Goal: Complete application form

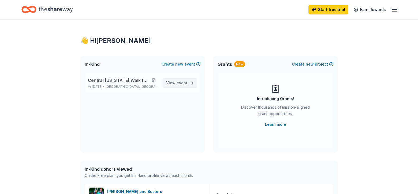
click at [178, 82] on span "event" at bounding box center [182, 83] width 11 height 5
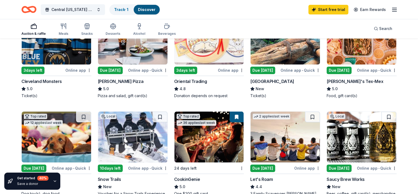
scroll to position [79, 0]
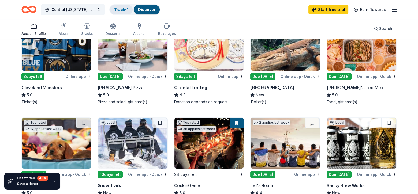
click at [122, 8] on link "Track · 1" at bounding box center [121, 9] width 14 height 5
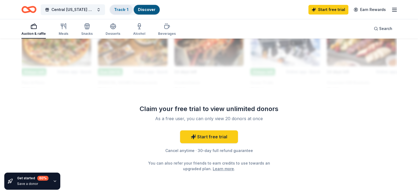
scroll to position [500, 0]
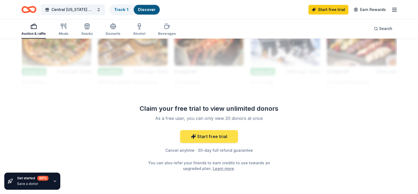
click at [208, 137] on link "Start free trial" at bounding box center [209, 136] width 58 height 13
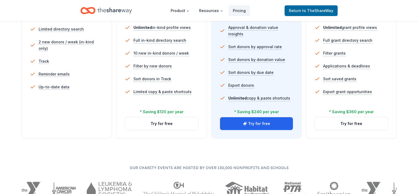
scroll to position [174, 0]
click at [143, 123] on button "Try for free" at bounding box center [161, 123] width 73 height 13
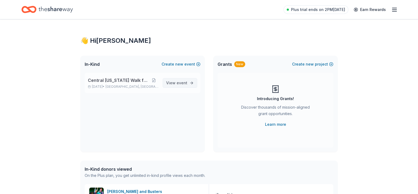
click at [179, 83] on span "event" at bounding box center [182, 83] width 11 height 5
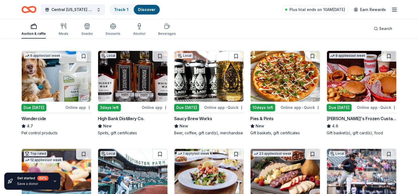
scroll to position [249, 0]
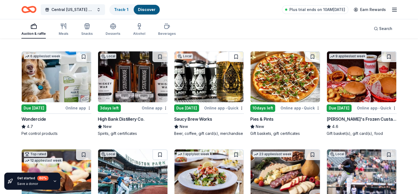
click at [114, 109] on div "3 days left" at bounding box center [109, 109] width 23 height 8
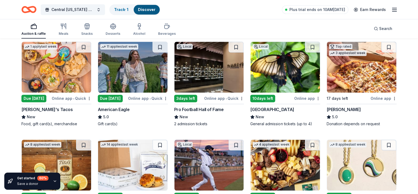
scroll to position [560, 0]
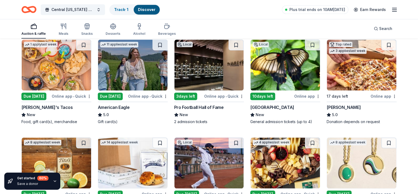
click at [181, 97] on div "3 days left" at bounding box center [185, 97] width 23 height 8
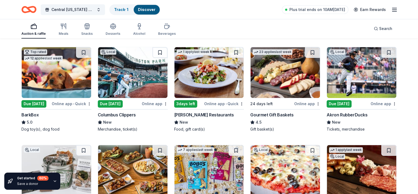
scroll to position [349, 0]
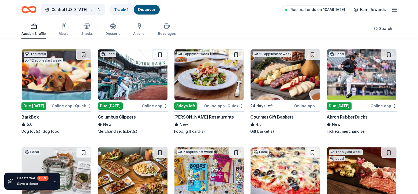
click at [347, 105] on div "Due [DATE]" at bounding box center [339, 106] width 25 height 8
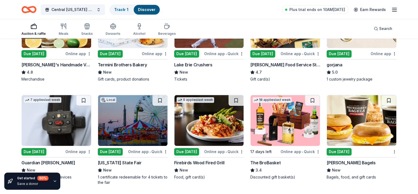
scroll to position [644, 0]
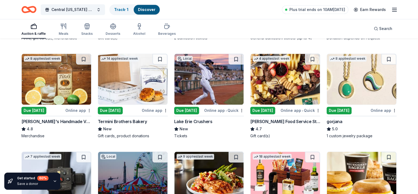
click at [40, 108] on div "Due [DATE]" at bounding box center [33, 111] width 25 height 8
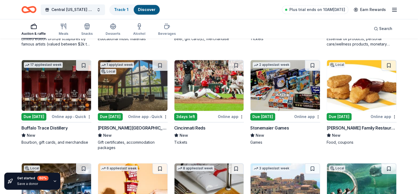
scroll to position [1151, 0]
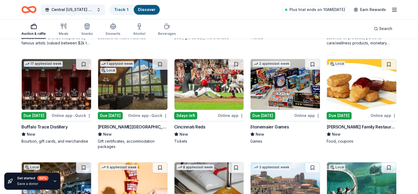
click at [39, 113] on div "Due [DATE]" at bounding box center [33, 116] width 25 height 8
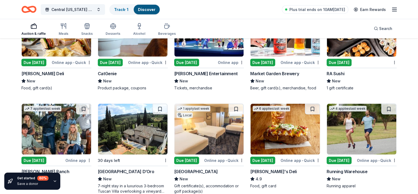
scroll to position [1413, 0]
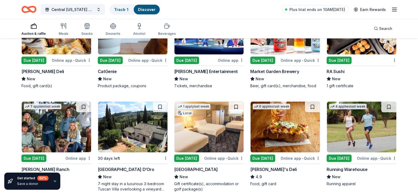
click at [111, 59] on div "Due [DATE]" at bounding box center [110, 61] width 25 height 8
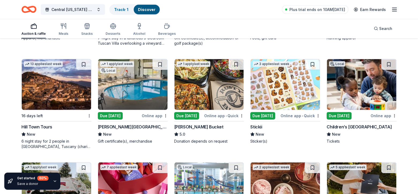
scroll to position [1571, 0]
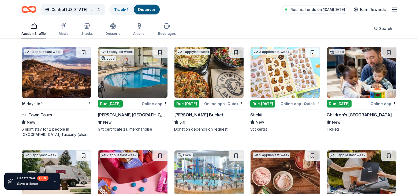
click at [188, 103] on div "Due [DATE]" at bounding box center [186, 104] width 25 height 8
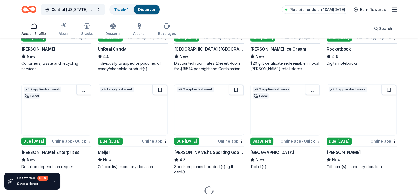
scroll to position [1745, 0]
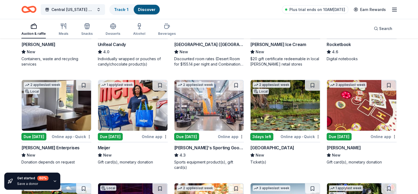
click at [113, 133] on div "Due [DATE]" at bounding box center [110, 137] width 25 height 8
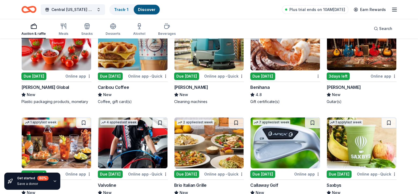
scroll to position [2244, 0]
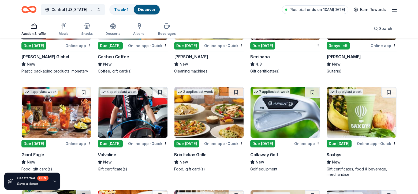
click at [266, 143] on div "Due [DATE]" at bounding box center [262, 144] width 25 height 8
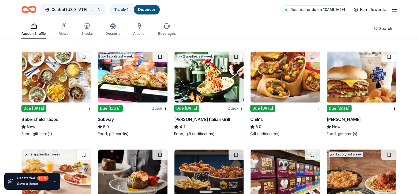
scroll to position [2490, 0]
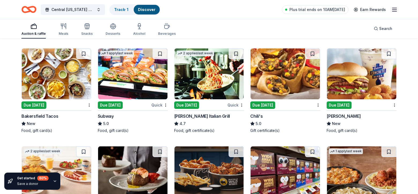
click at [266, 104] on div "Due [DATE]" at bounding box center [262, 106] width 25 height 8
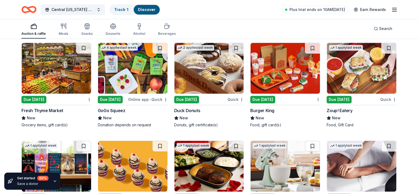
scroll to position [2892, 0]
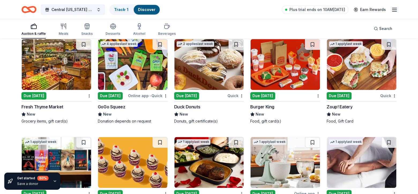
click at [190, 94] on div "Due [DATE]" at bounding box center [186, 96] width 25 height 8
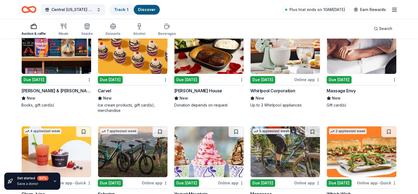
scroll to position [3007, 0]
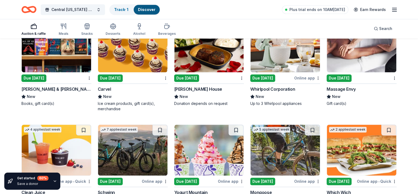
click at [268, 74] on div "Due [DATE]" at bounding box center [262, 78] width 25 height 8
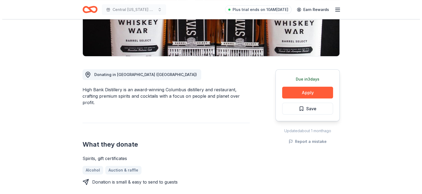
scroll to position [107, 0]
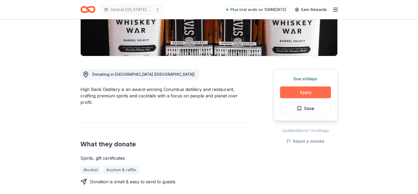
click at [307, 95] on button "Apply" at bounding box center [305, 93] width 51 height 12
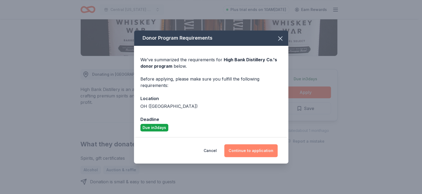
click at [248, 147] on button "Continue to application" at bounding box center [250, 150] width 53 height 13
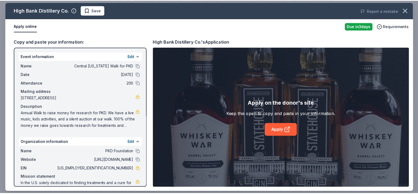
scroll to position [12, 0]
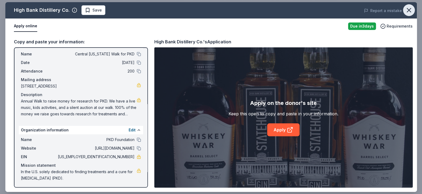
click at [405, 14] on icon "button" at bounding box center [409, 10] width 8 height 8
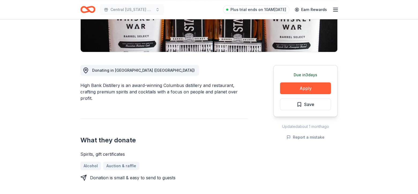
scroll to position [123, 0]
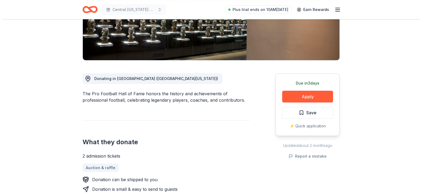
scroll to position [107, 0]
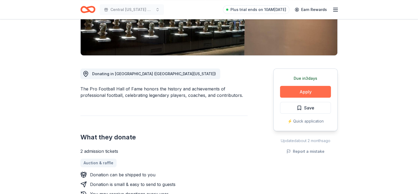
click at [307, 93] on button "Apply" at bounding box center [305, 92] width 51 height 12
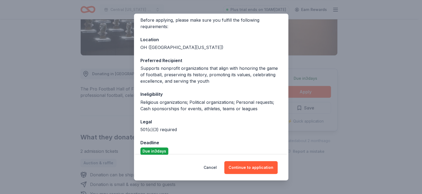
scroll to position [48, 0]
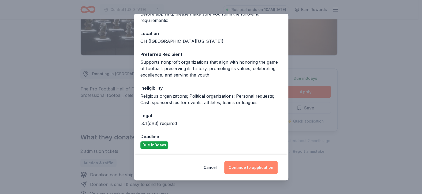
click at [246, 167] on button "Continue to application" at bounding box center [250, 167] width 53 height 13
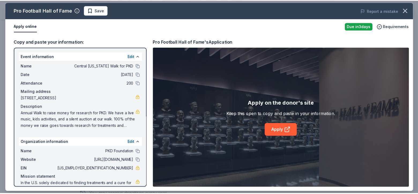
scroll to position [12, 0]
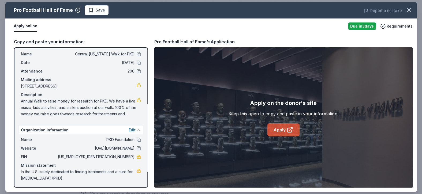
click at [281, 128] on link "Apply" at bounding box center [283, 130] width 32 height 13
drag, startPoint x: 107, startPoint y: 158, endPoint x: 114, endPoint y: 156, distance: 7.0
click at [114, 156] on span "[US_EMPLOYER_IDENTIFICATION_NUMBER]" at bounding box center [96, 157] width 78 height 6
drag, startPoint x: 114, startPoint y: 156, endPoint x: 125, endPoint y: 157, distance: 10.5
click at [125, 157] on span "[US_EMPLOYER_IDENTIFICATION_NUMBER]" at bounding box center [96, 157] width 78 height 6
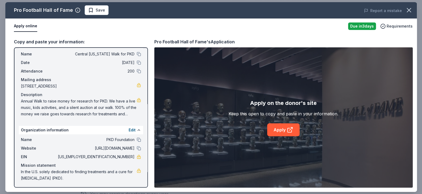
click at [365, 81] on div "Apply on the donor's site Keep this open to copy and paste in your information.…" at bounding box center [283, 117] width 258 height 140
click at [408, 11] on icon "button" at bounding box center [409, 10] width 4 height 4
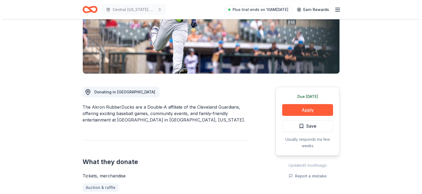
scroll to position [125, 0]
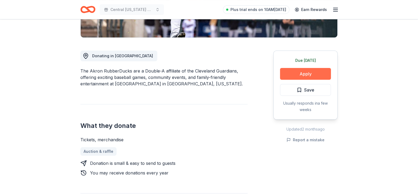
click at [296, 74] on button "Apply" at bounding box center [305, 74] width 51 height 12
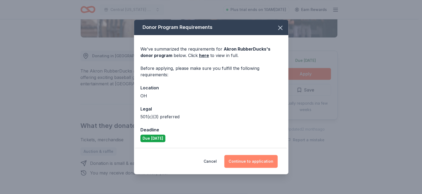
click at [256, 160] on button "Continue to application" at bounding box center [250, 161] width 53 height 13
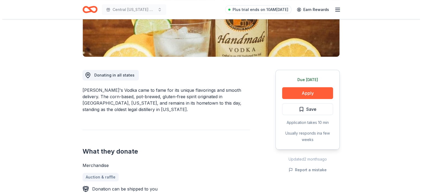
scroll to position [106, 0]
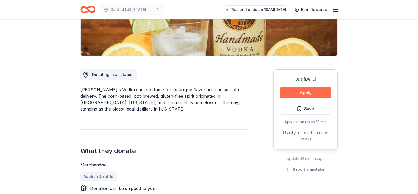
click at [294, 91] on button "Apply" at bounding box center [305, 93] width 51 height 12
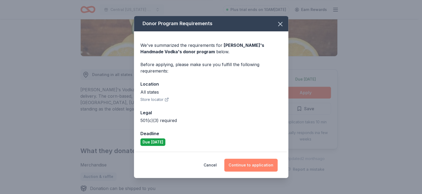
click at [256, 166] on button "Continue to application" at bounding box center [250, 165] width 53 height 13
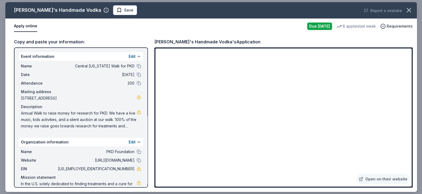
click at [418, 111] on div "[PERSON_NAME]'s Handmade Vodka Save Report a mistake Apply online Due [DATE] 8 …" at bounding box center [211, 97] width 422 height 194
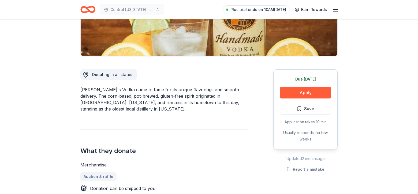
click at [309, 95] on button "Apply" at bounding box center [305, 93] width 51 height 12
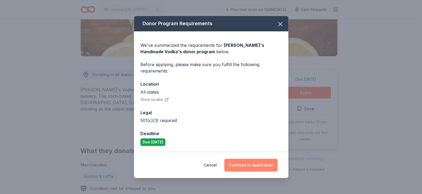
click at [254, 168] on button "Continue to application" at bounding box center [250, 165] width 53 height 13
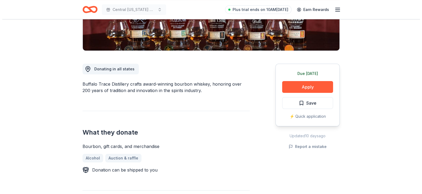
scroll to position [111, 0]
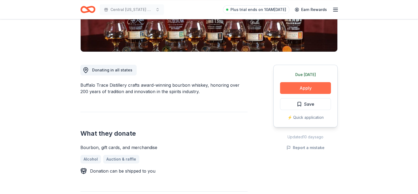
click at [301, 83] on button "Apply" at bounding box center [305, 88] width 51 height 12
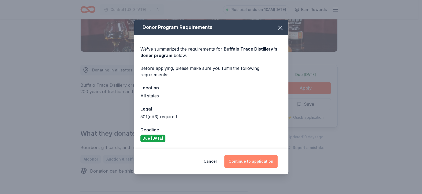
click at [247, 158] on button "Continue to application" at bounding box center [250, 161] width 53 height 13
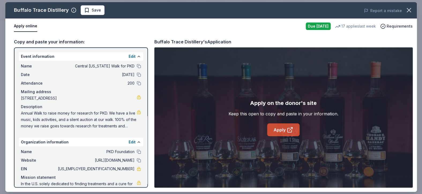
click at [283, 129] on link "Apply" at bounding box center [283, 130] width 32 height 13
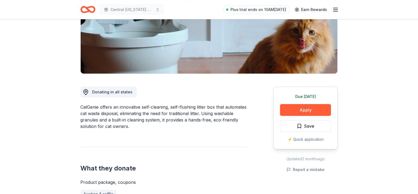
scroll to position [109, 0]
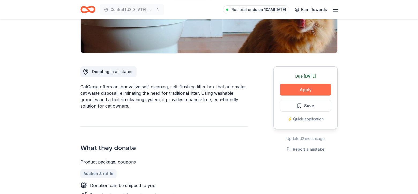
click at [294, 90] on button "Apply" at bounding box center [305, 90] width 51 height 12
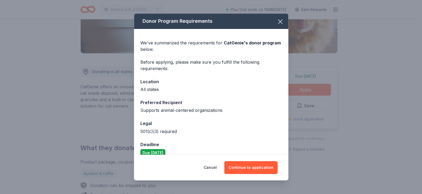
drag, startPoint x: 238, startPoint y: 163, endPoint x: 230, endPoint y: 118, distance: 45.9
click at [230, 118] on div "Donor Program Requirements We've summarized the requirements for CatGenie 's do…" at bounding box center [211, 97] width 154 height 167
click at [278, 23] on icon "button" at bounding box center [280, 22] width 4 height 4
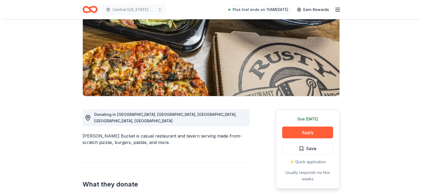
scroll to position [74, 0]
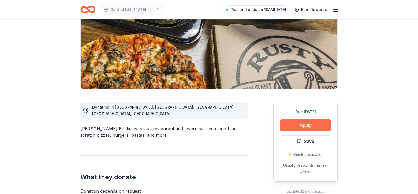
click at [297, 126] on button "Apply" at bounding box center [305, 126] width 51 height 12
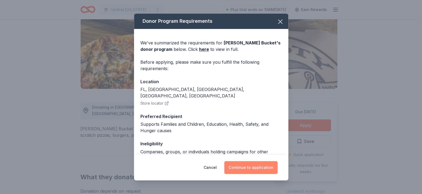
click at [240, 164] on button "Continue to application" at bounding box center [250, 167] width 53 height 13
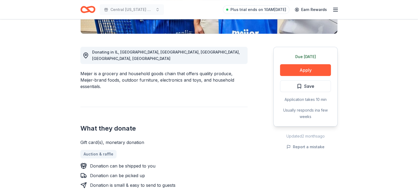
scroll to position [130, 0]
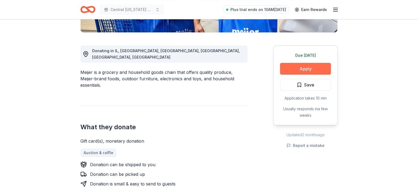
click at [299, 67] on button "Apply" at bounding box center [305, 69] width 51 height 12
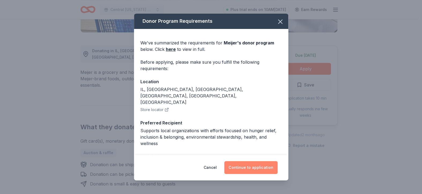
click at [240, 167] on button "Continue to application" at bounding box center [250, 167] width 53 height 13
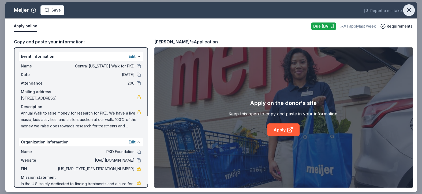
click at [408, 8] on icon "button" at bounding box center [409, 10] width 8 height 8
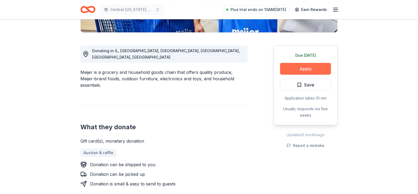
click at [296, 72] on button "Apply" at bounding box center [305, 69] width 51 height 12
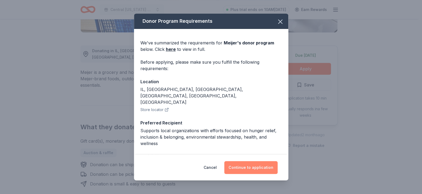
click at [245, 170] on button "Continue to application" at bounding box center [250, 167] width 53 height 13
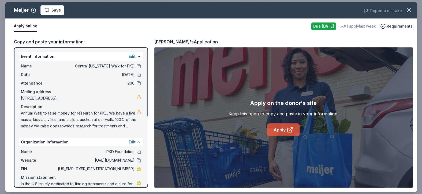
click at [285, 128] on link "Apply" at bounding box center [283, 130] width 32 height 13
click at [411, 9] on icon "button" at bounding box center [409, 10] width 8 height 8
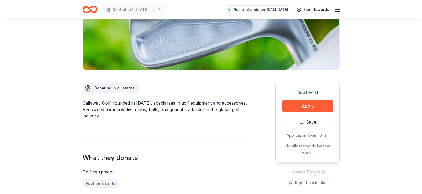
scroll to position [96, 0]
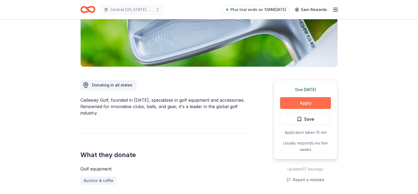
click at [293, 103] on button "Apply" at bounding box center [305, 103] width 51 height 12
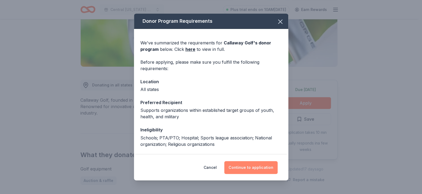
click at [242, 171] on button "Continue to application" at bounding box center [250, 167] width 53 height 13
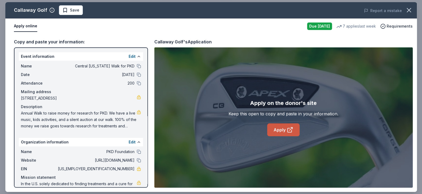
click at [288, 132] on icon at bounding box center [290, 130] width 4 height 4
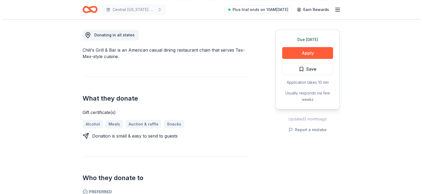
scroll to position [149, 0]
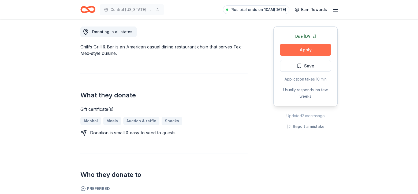
click at [302, 48] on button "Apply" at bounding box center [305, 50] width 51 height 12
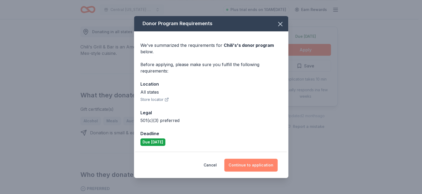
click at [258, 167] on button "Continue to application" at bounding box center [250, 165] width 53 height 13
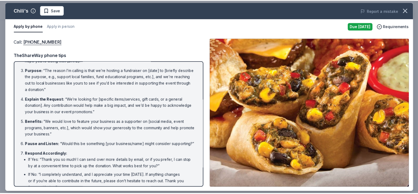
scroll to position [0, 0]
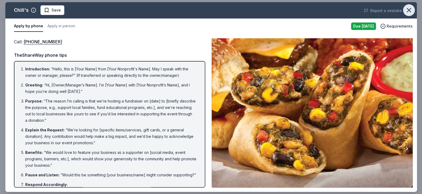
click at [409, 9] on icon "button" at bounding box center [409, 10] width 8 height 8
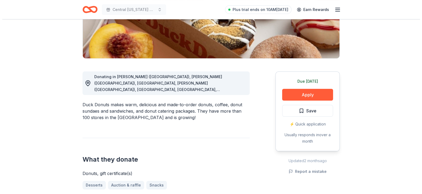
scroll to position [105, 0]
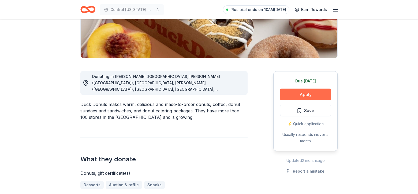
click at [303, 99] on button "Apply" at bounding box center [305, 95] width 51 height 12
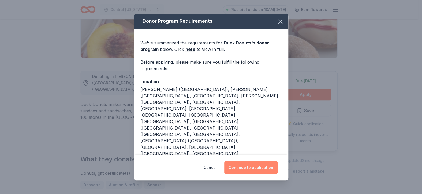
click at [252, 164] on button "Continue to application" at bounding box center [250, 167] width 53 height 13
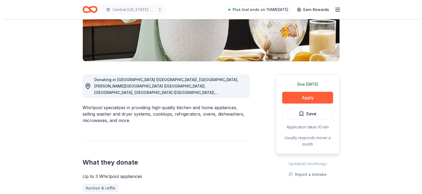
scroll to position [106, 0]
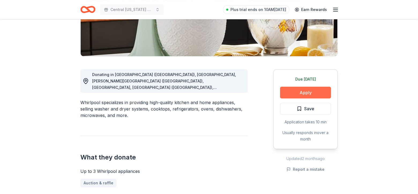
click at [304, 92] on button "Apply" at bounding box center [305, 93] width 51 height 12
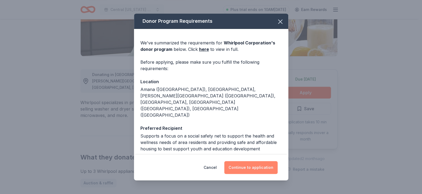
click at [242, 166] on button "Continue to application" at bounding box center [250, 167] width 53 height 13
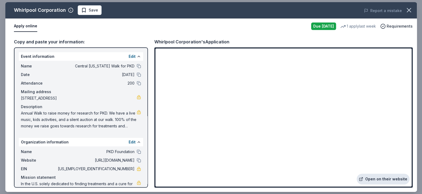
click at [363, 176] on link "Open on their website" at bounding box center [383, 179] width 53 height 11
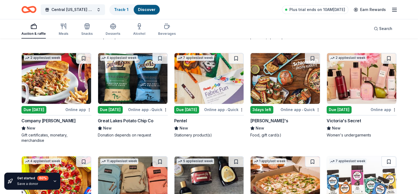
scroll to position [3187, 0]
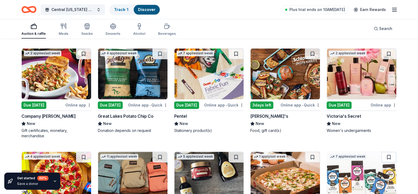
click at [344, 103] on div "Due [DATE]" at bounding box center [339, 106] width 25 height 8
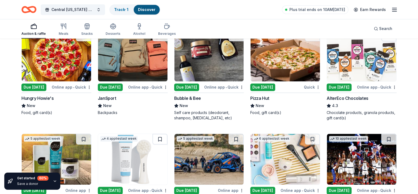
scroll to position [3342, 0]
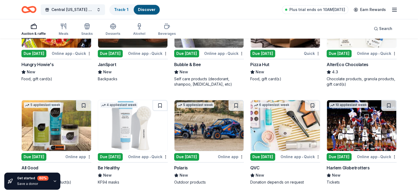
click at [114, 50] on div "Due [DATE]" at bounding box center [110, 54] width 25 height 8
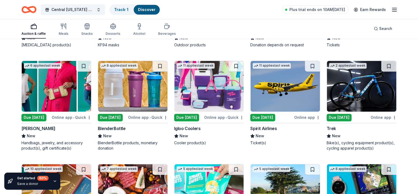
scroll to position [3489, 0]
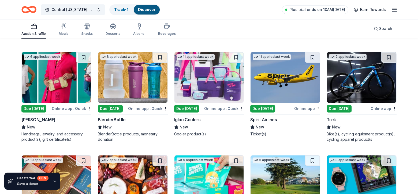
click at [188, 106] on div "Due [DATE]" at bounding box center [186, 109] width 25 height 8
click at [258, 105] on div "Due [DATE]" at bounding box center [262, 109] width 25 height 8
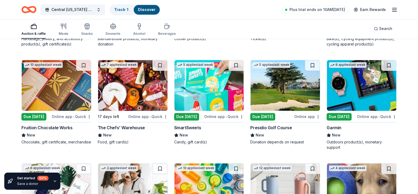
scroll to position [3586, 0]
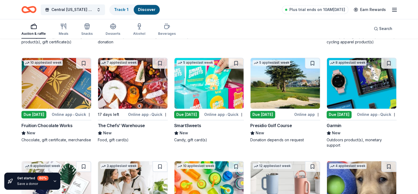
click at [342, 112] on div "Due [DATE]" at bounding box center [339, 115] width 25 height 8
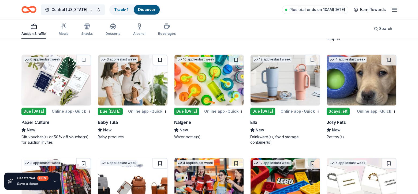
scroll to position [3698, 0]
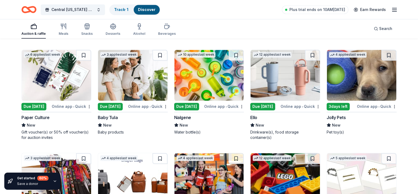
click at [263, 103] on div "Due [DATE]" at bounding box center [262, 107] width 25 height 8
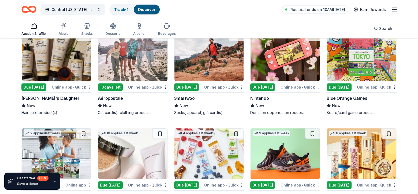
scroll to position [3917, 0]
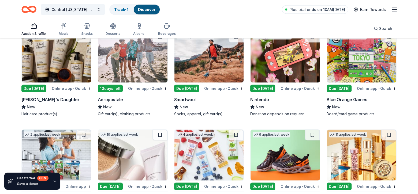
click at [265, 85] on div "Due [DATE]" at bounding box center [262, 89] width 25 height 8
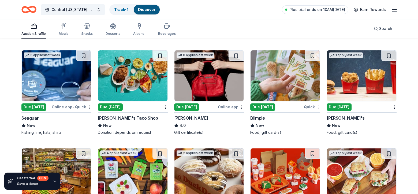
scroll to position [2777, 0]
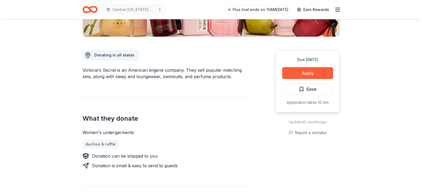
scroll to position [127, 0]
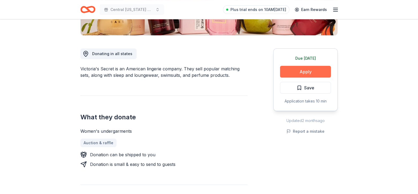
click at [309, 73] on button "Apply" at bounding box center [305, 72] width 51 height 12
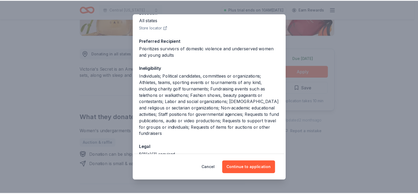
scroll to position [69, 0]
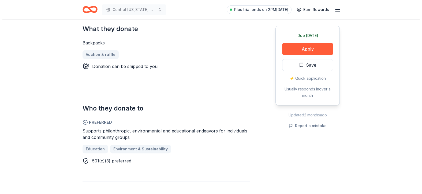
scroll to position [217, 0]
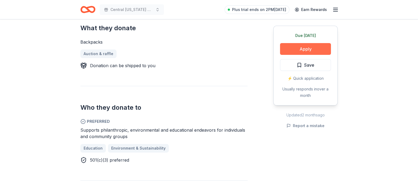
click at [287, 45] on button "Apply" at bounding box center [305, 49] width 51 height 12
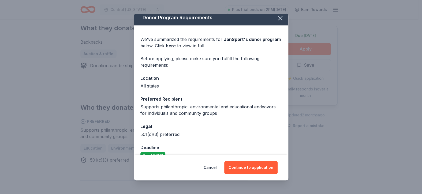
scroll to position [0, 0]
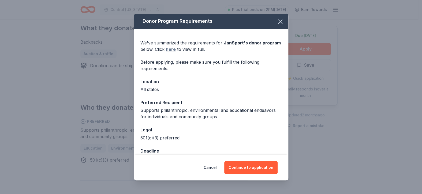
click at [171, 51] on link "here" at bounding box center [171, 49] width 10 height 6
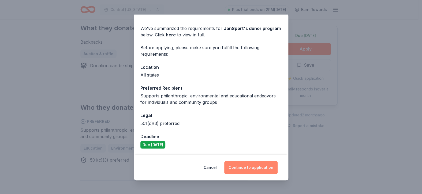
click at [253, 167] on button "Continue to application" at bounding box center [250, 167] width 53 height 13
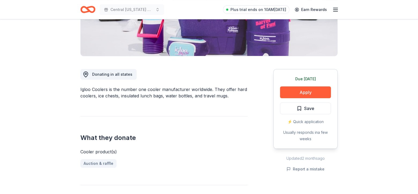
scroll to position [108, 0]
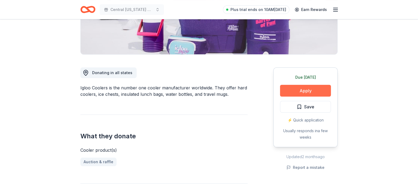
click at [301, 86] on button "Apply" at bounding box center [305, 91] width 51 height 12
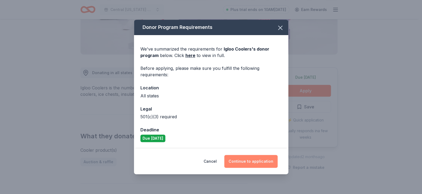
click at [255, 158] on button "Continue to application" at bounding box center [250, 161] width 53 height 13
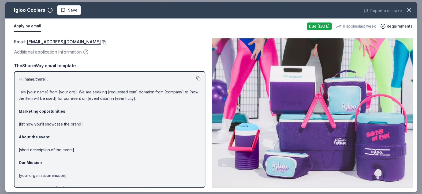
click at [101, 42] on button at bounding box center [103, 42] width 5 height 4
drag, startPoint x: 44, startPoint y: 10, endPoint x: 32, endPoint y: 14, distance: 12.4
click at [32, 14] on div "Igloo Coolers" at bounding box center [29, 10] width 31 height 9
click at [407, 12] on icon "button" at bounding box center [409, 10] width 8 height 8
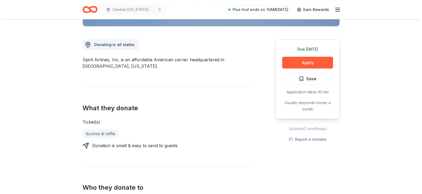
scroll to position [159, 0]
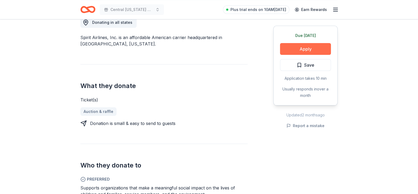
click at [301, 48] on button "Apply" at bounding box center [305, 49] width 51 height 12
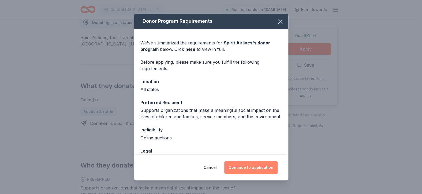
click at [243, 168] on button "Continue to application" at bounding box center [250, 167] width 53 height 13
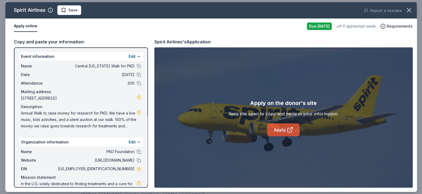
click at [278, 128] on link "Apply" at bounding box center [283, 130] width 32 height 13
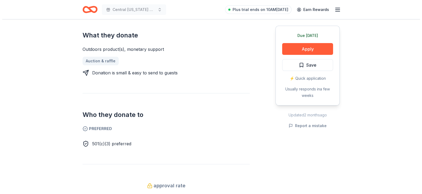
scroll to position [186, 0]
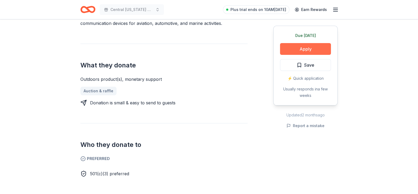
click at [298, 49] on button "Apply" at bounding box center [305, 49] width 51 height 12
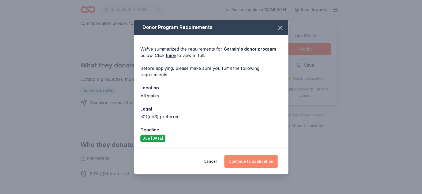
click at [247, 161] on button "Continue to application" at bounding box center [250, 161] width 53 height 13
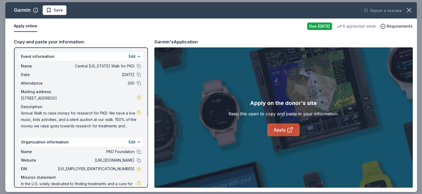
click at [284, 131] on link "Apply" at bounding box center [283, 130] width 32 height 13
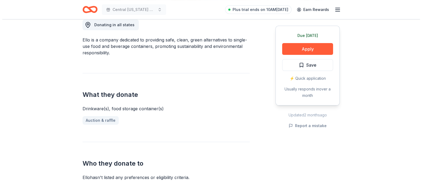
scroll to position [131, 0]
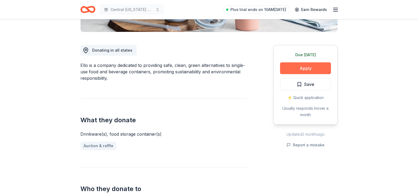
click at [302, 68] on button "Apply" at bounding box center [305, 68] width 51 height 12
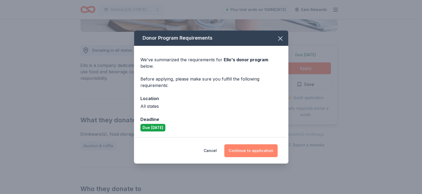
click at [249, 146] on button "Continue to application" at bounding box center [250, 150] width 53 height 13
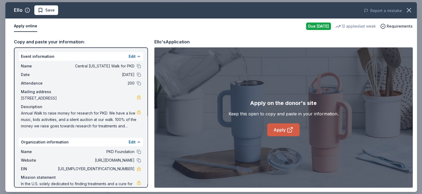
click at [283, 132] on link "Apply" at bounding box center [283, 130] width 32 height 13
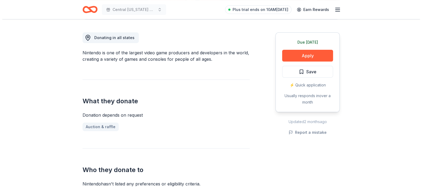
scroll to position [146, 0]
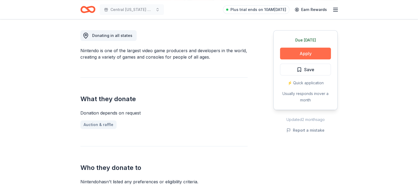
click at [307, 55] on button "Apply" at bounding box center [305, 54] width 51 height 12
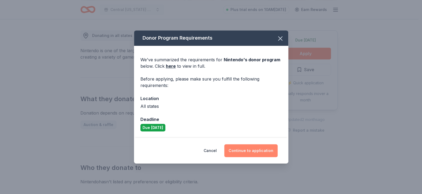
click at [251, 150] on button "Continue to application" at bounding box center [250, 150] width 53 height 13
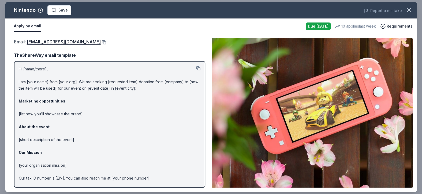
click at [106, 43] on button at bounding box center [103, 42] width 5 height 4
